Goal: Book appointment/travel/reservation

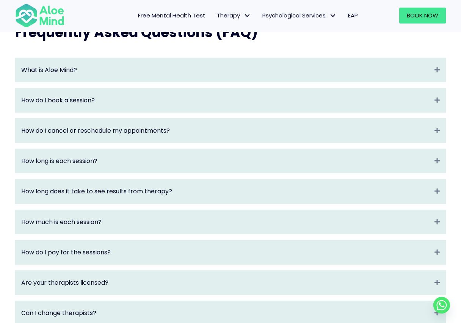
scroll to position [820, 0]
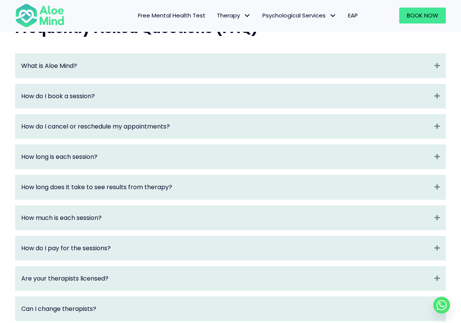
click at [260, 63] on div "What is Aloe Mind? Expand" at bounding box center [231, 66] width 430 height 24
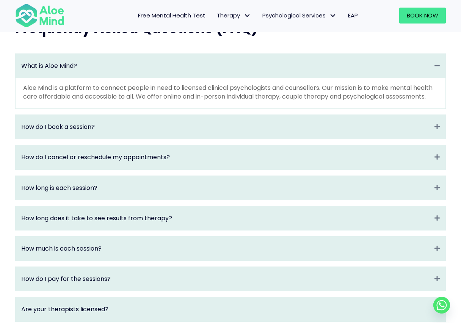
click at [245, 136] on div "How do I book a session? Expand" at bounding box center [231, 127] width 430 height 24
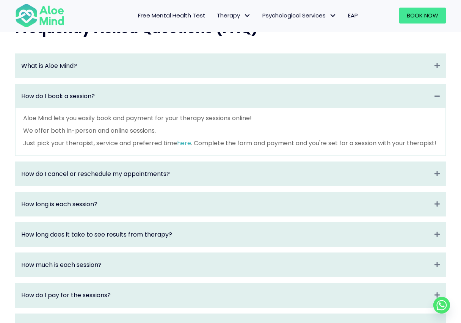
click at [246, 86] on div "What is Aloe Mind? Collapse Aloe Mind is a platform to connect people in need t…" at bounding box center [230, 271] width 431 height 437
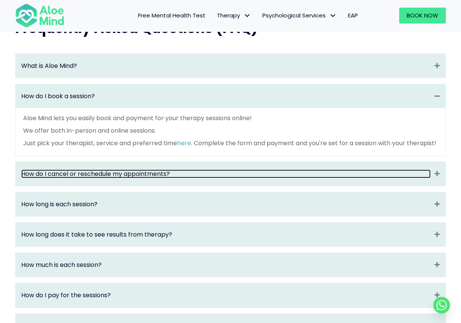
click at [207, 178] on link "How do I cancel or reschedule my appointments?" at bounding box center [225, 173] width 409 height 9
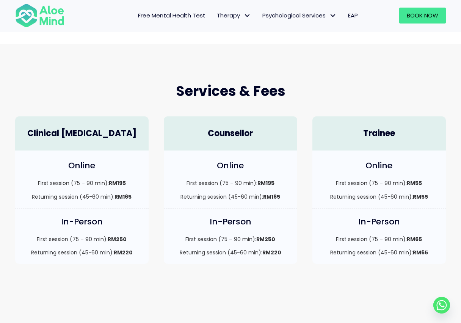
scroll to position [0, 0]
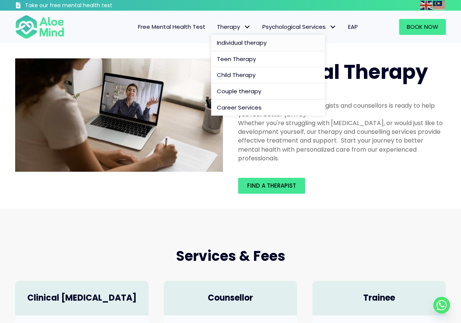
click at [243, 26] on span "Therapy: submenu" at bounding box center [247, 27] width 11 height 11
click at [238, 43] on span "Individual therapy" at bounding box center [242, 43] width 50 height 8
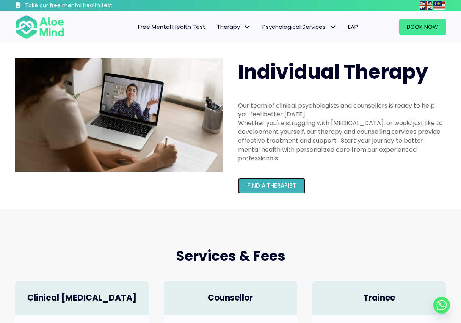
click at [271, 191] on link "Find a therapist" at bounding box center [271, 186] width 67 height 16
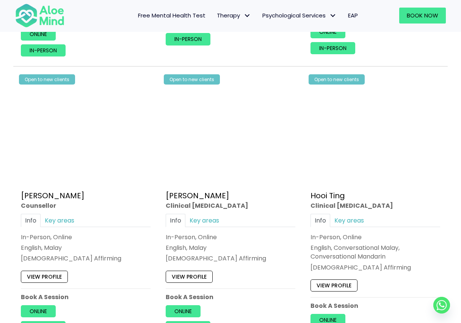
scroll to position [1205, 0]
